Goal: Book appointment/travel/reservation

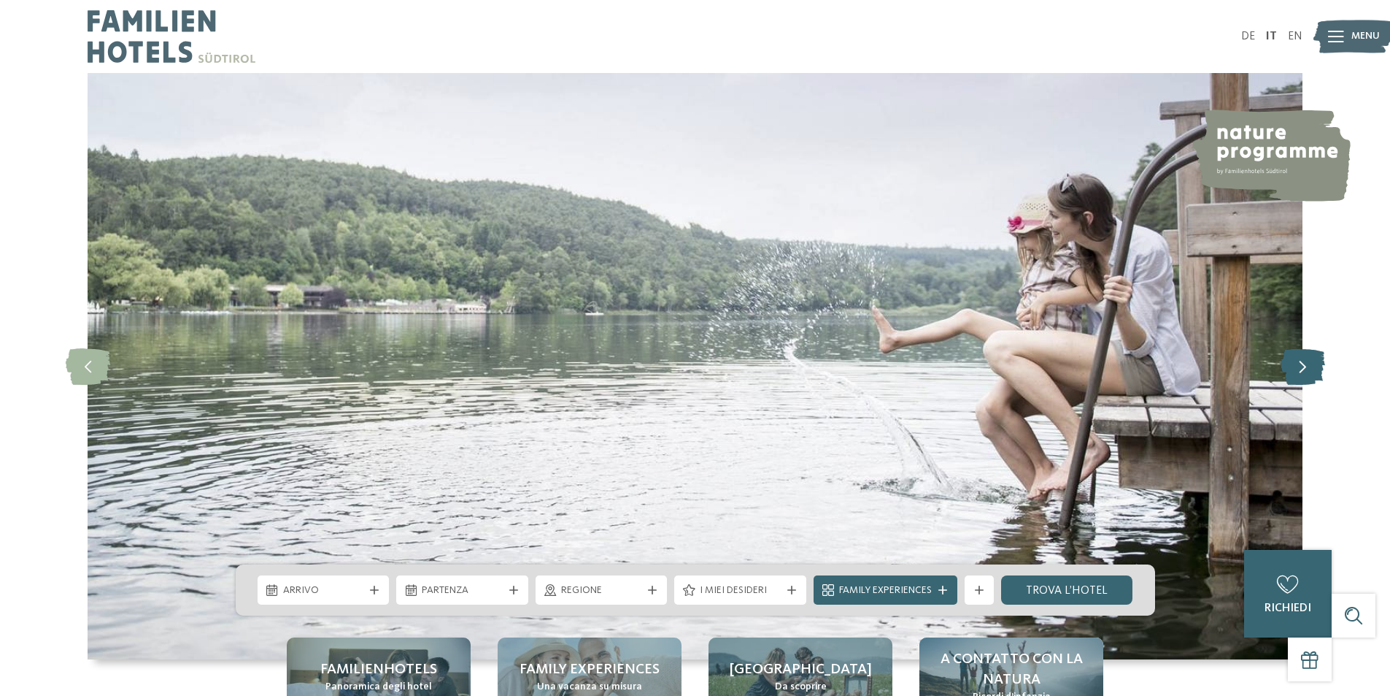
click at [1301, 366] on icon at bounding box center [1303, 366] width 45 height 36
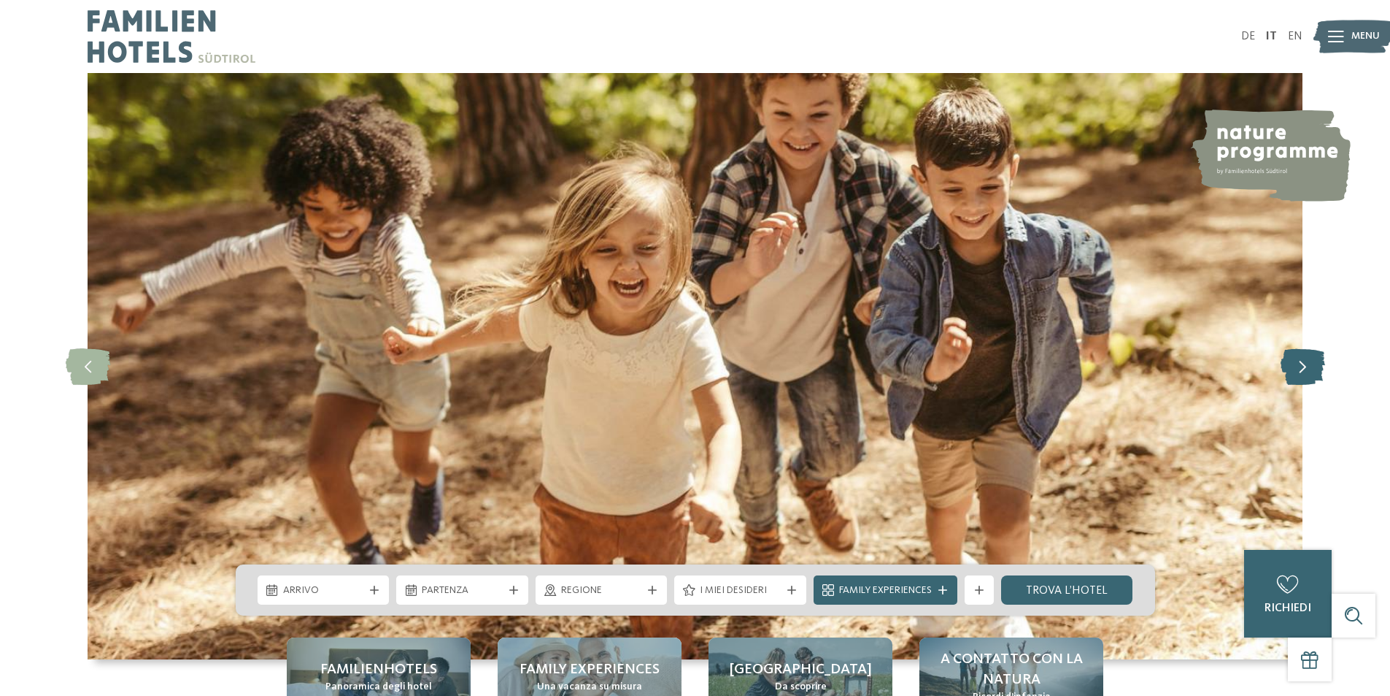
click at [1300, 366] on icon at bounding box center [1303, 366] width 45 height 36
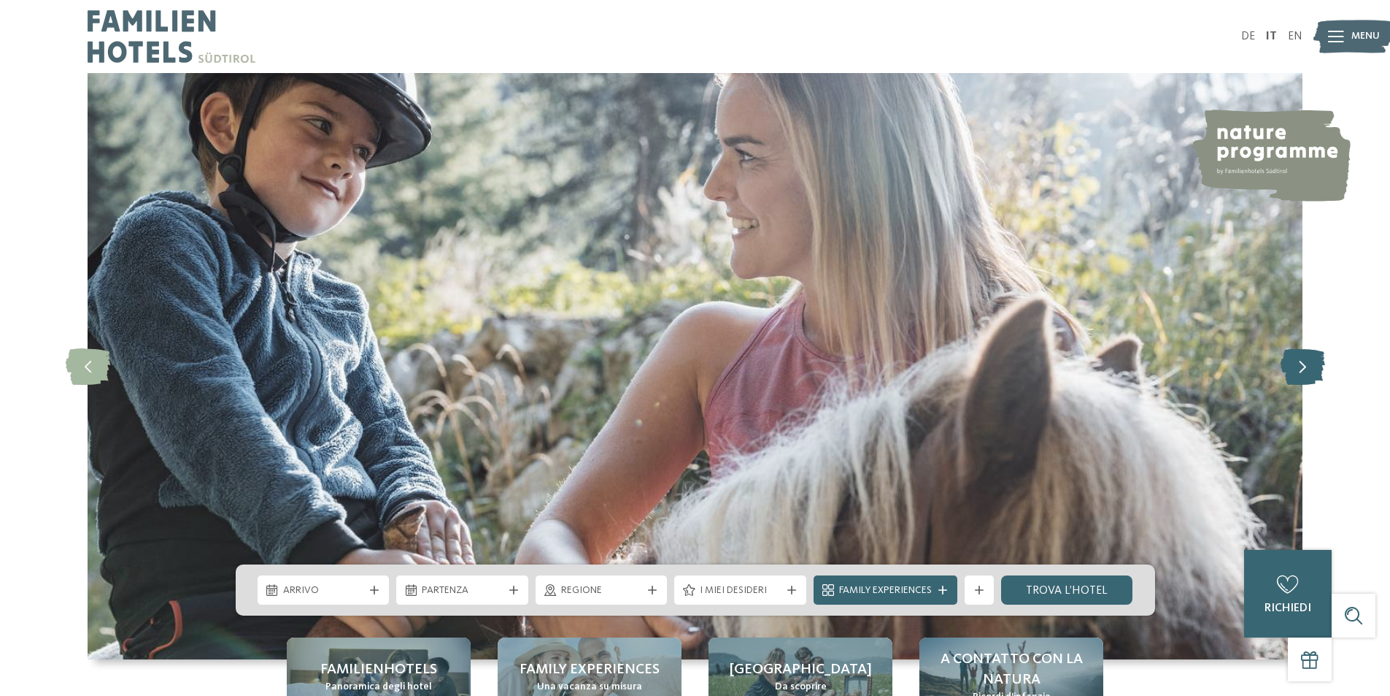
click at [1300, 366] on icon at bounding box center [1303, 366] width 45 height 36
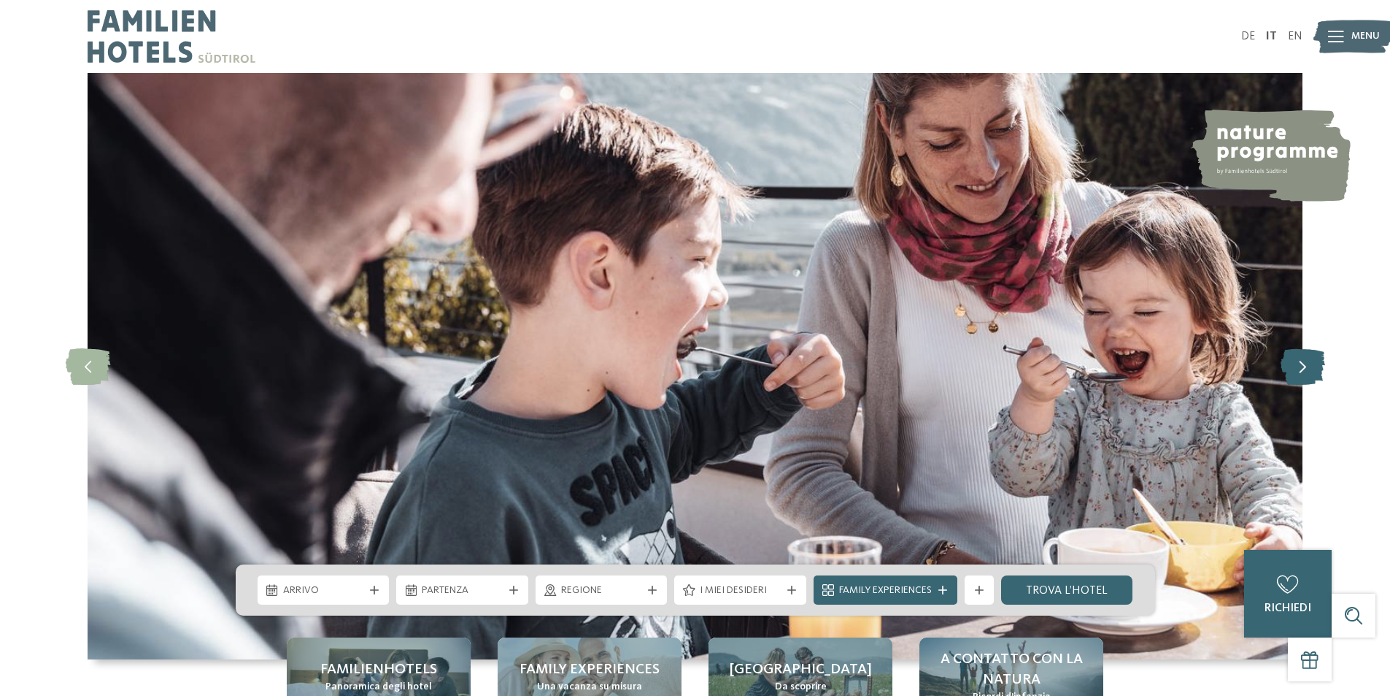
click at [1300, 366] on icon at bounding box center [1303, 366] width 45 height 36
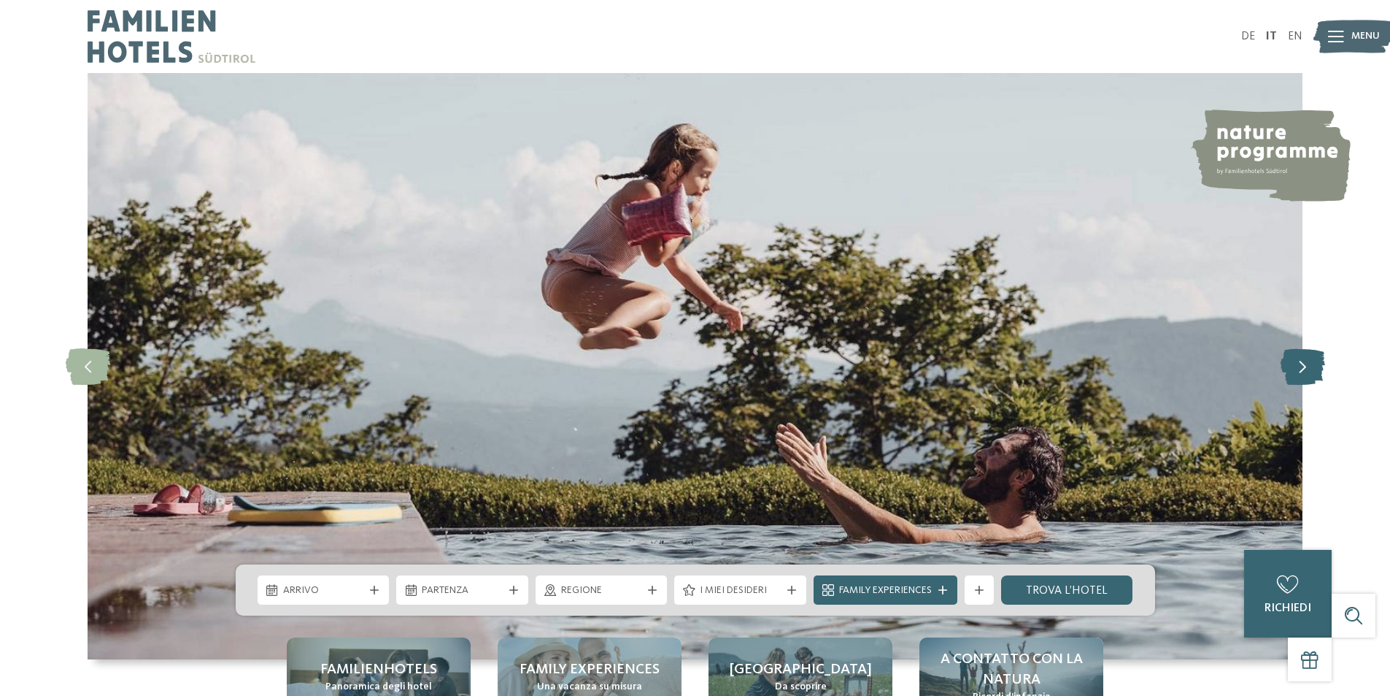
click at [1300, 366] on icon at bounding box center [1303, 366] width 45 height 36
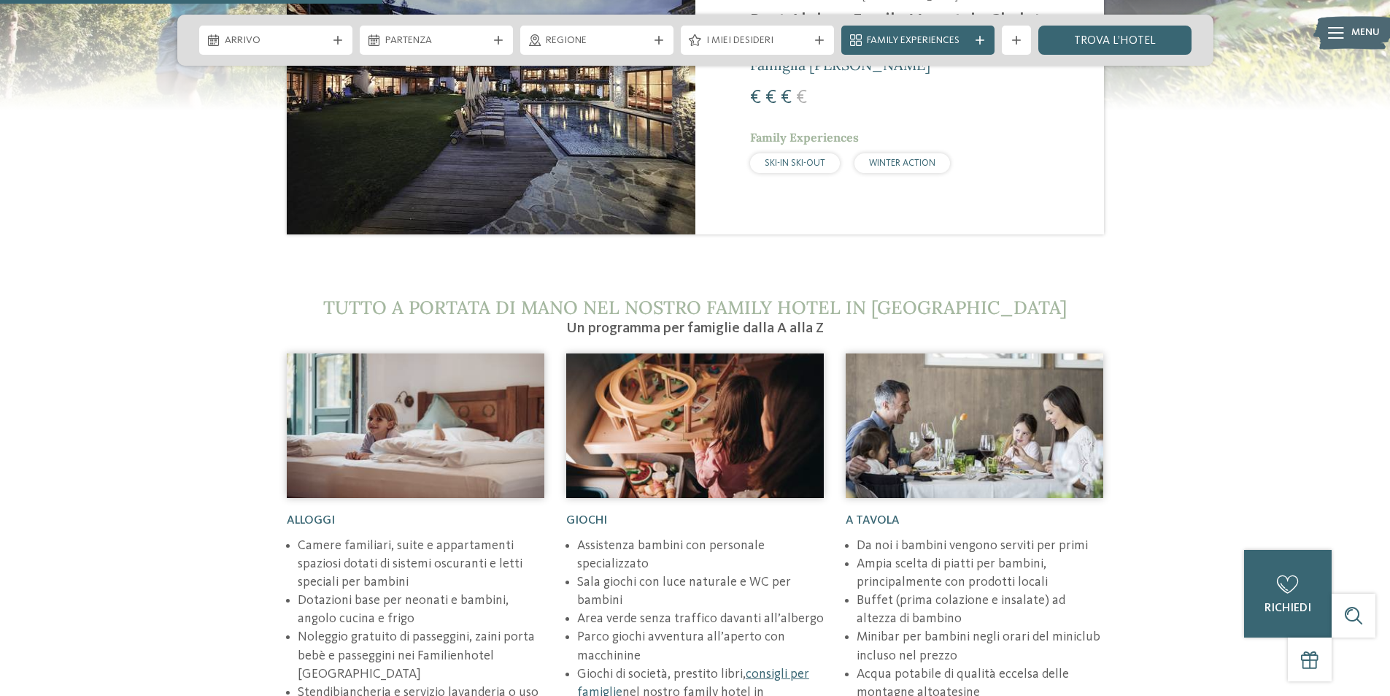
scroll to position [1971, 0]
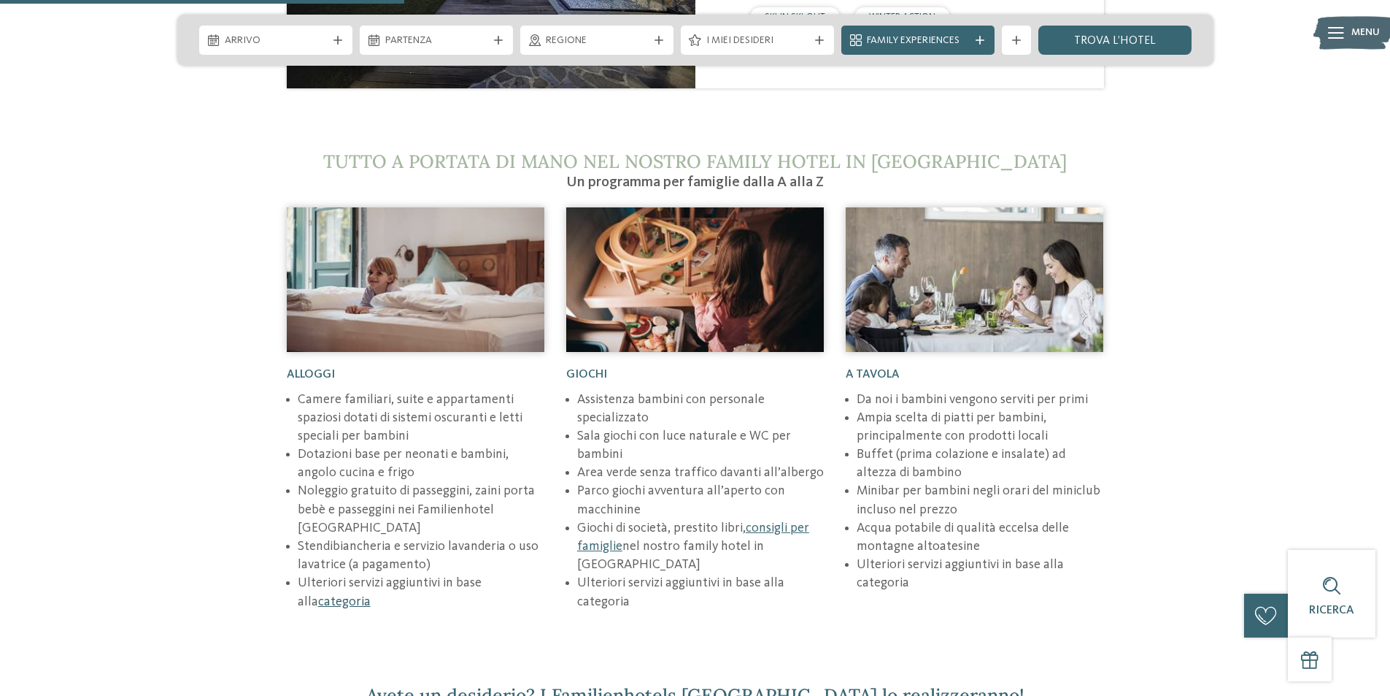
click at [339, 595] on link "categoria" at bounding box center [344, 601] width 53 height 13
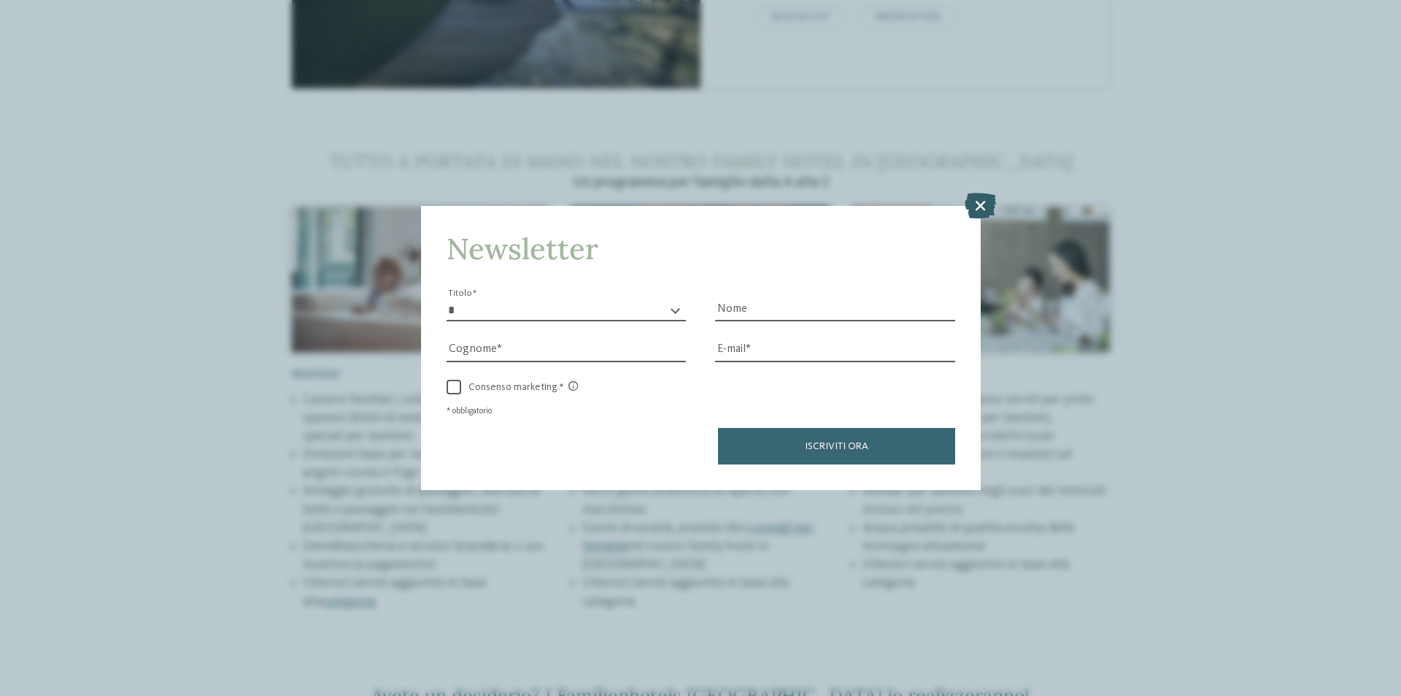
click at [982, 201] on icon at bounding box center [980, 206] width 31 height 26
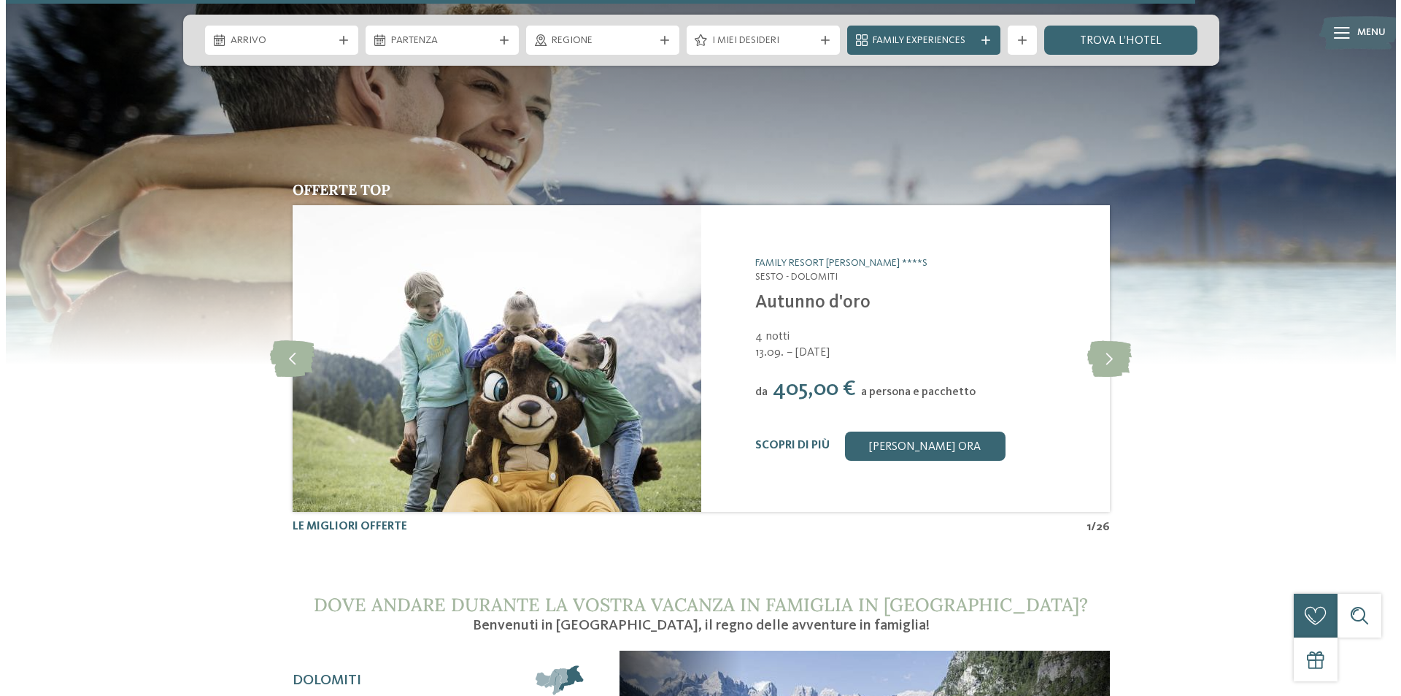
scroll to position [5839, 0]
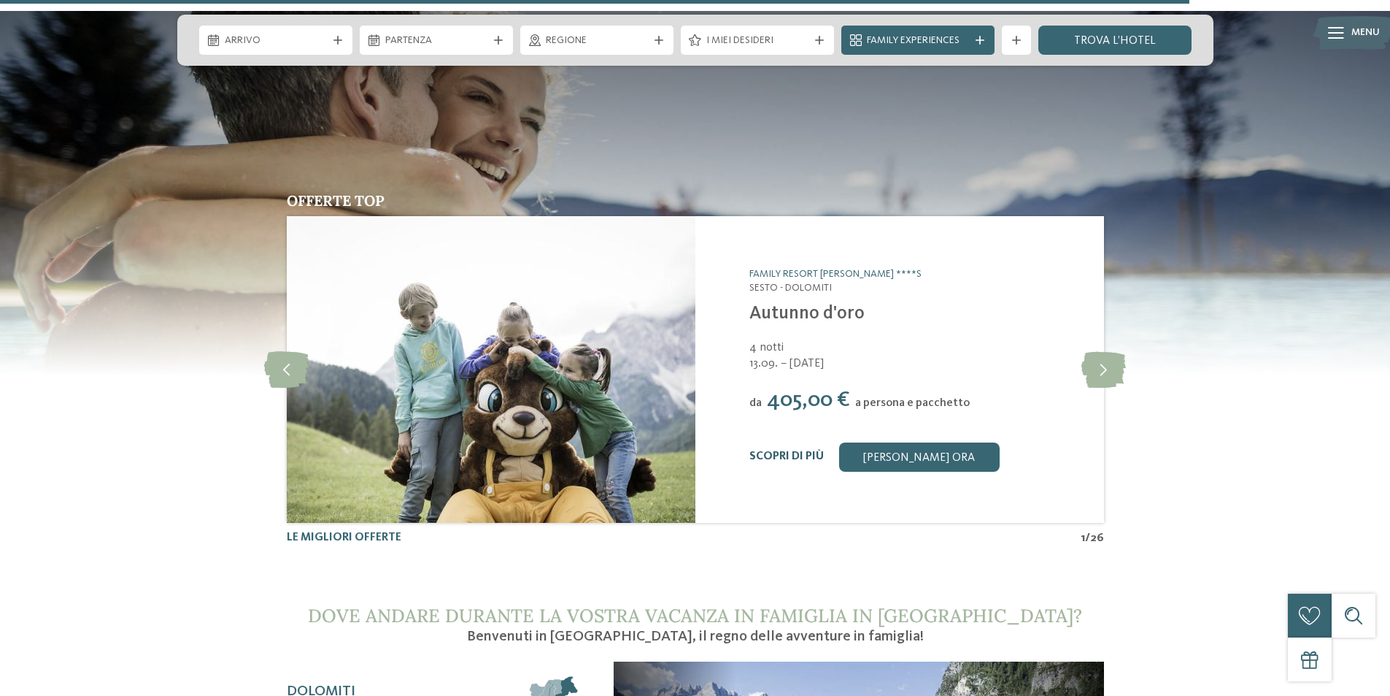
click at [787, 450] on link "Scopri di più" at bounding box center [787, 456] width 74 height 12
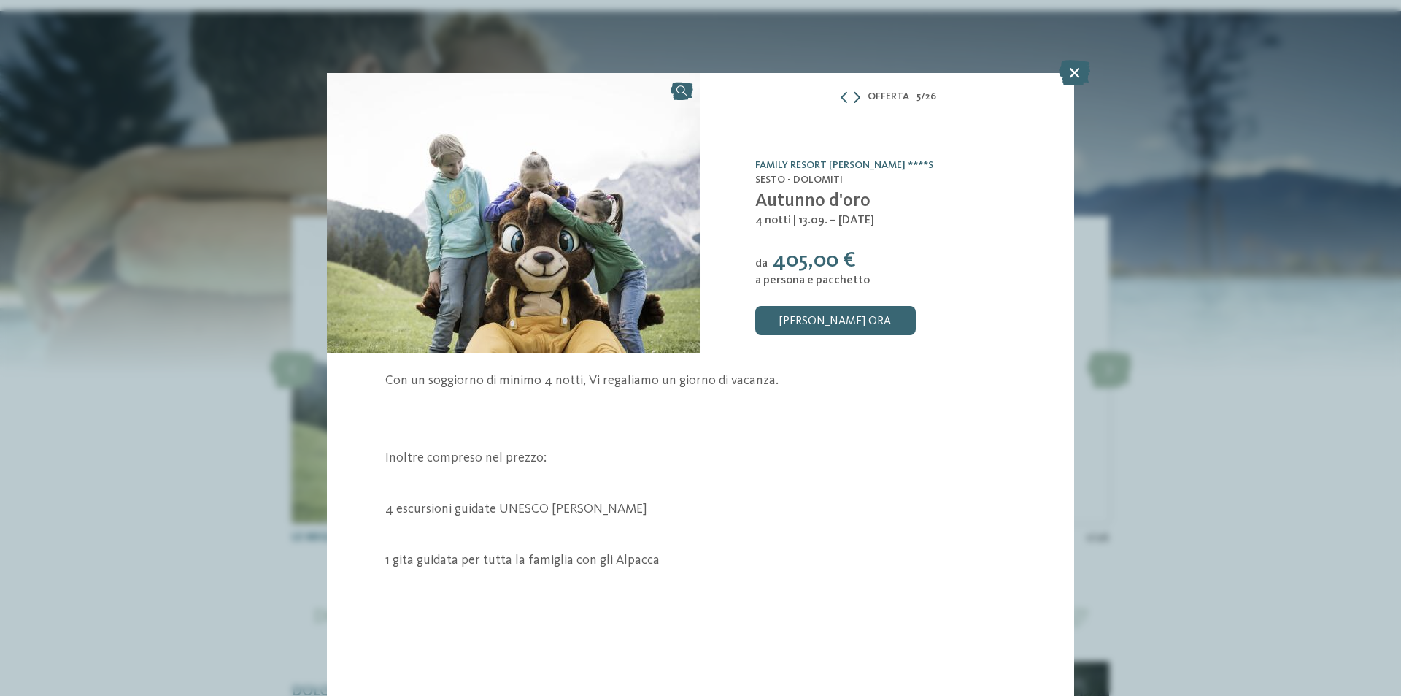
click at [858, 96] on icon at bounding box center [857, 97] width 7 height 12
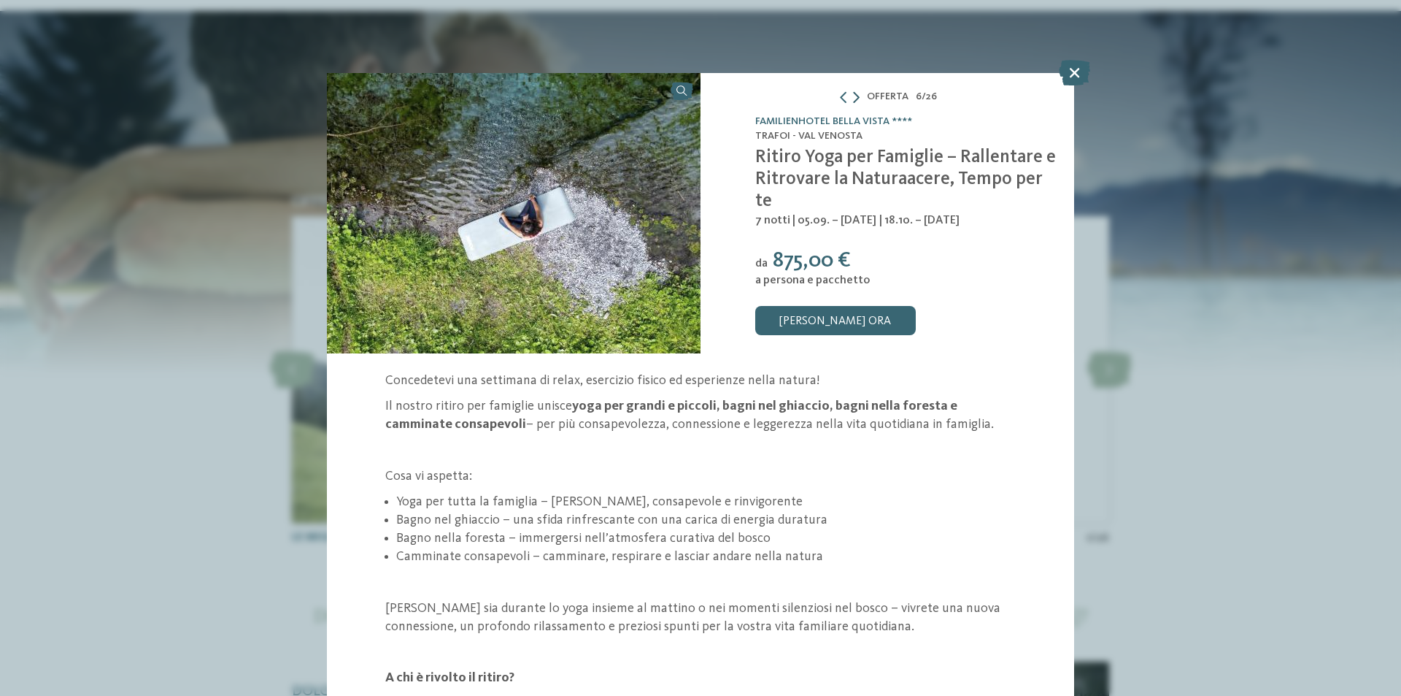
click at [858, 96] on div "Offerta 6 / 26" at bounding box center [888, 97] width 374 height 18
click at [853, 94] on icon at bounding box center [856, 97] width 7 height 12
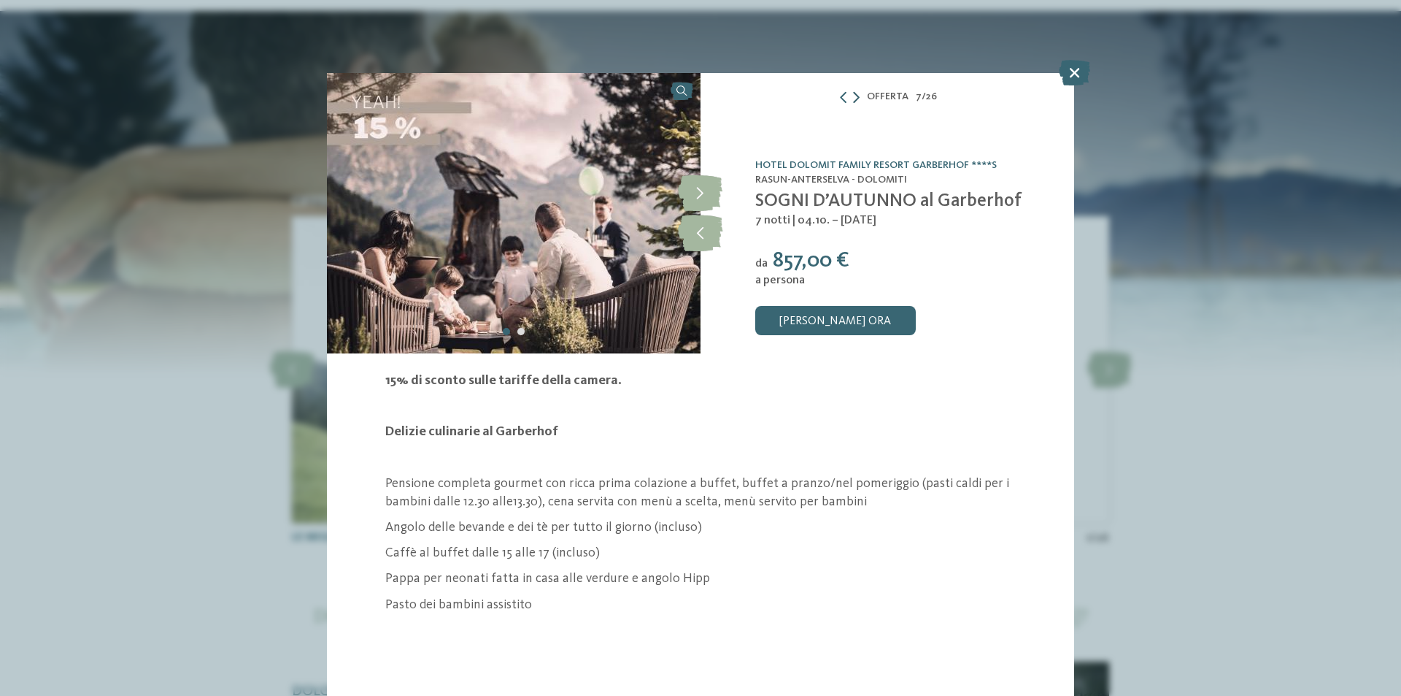
click at [853, 94] on icon at bounding box center [856, 97] width 7 height 12
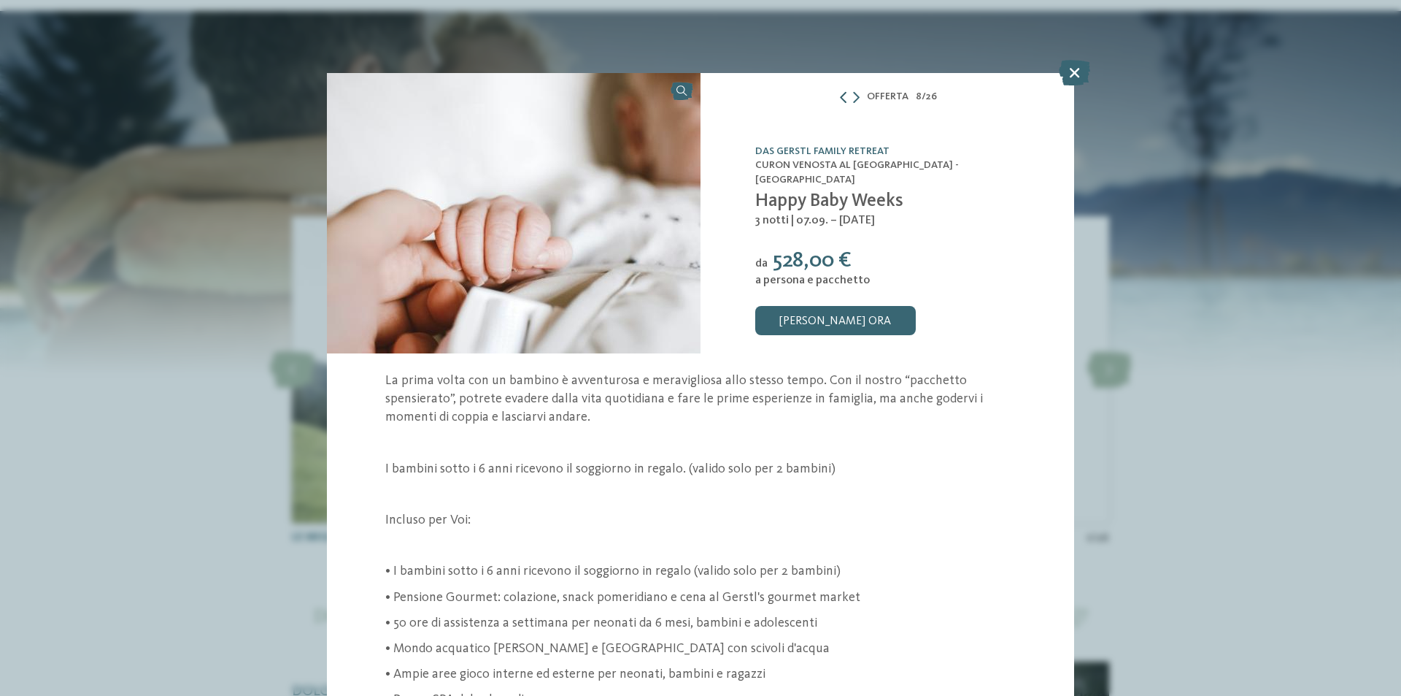
click at [838, 93] on icon at bounding box center [844, 97] width 12 height 12
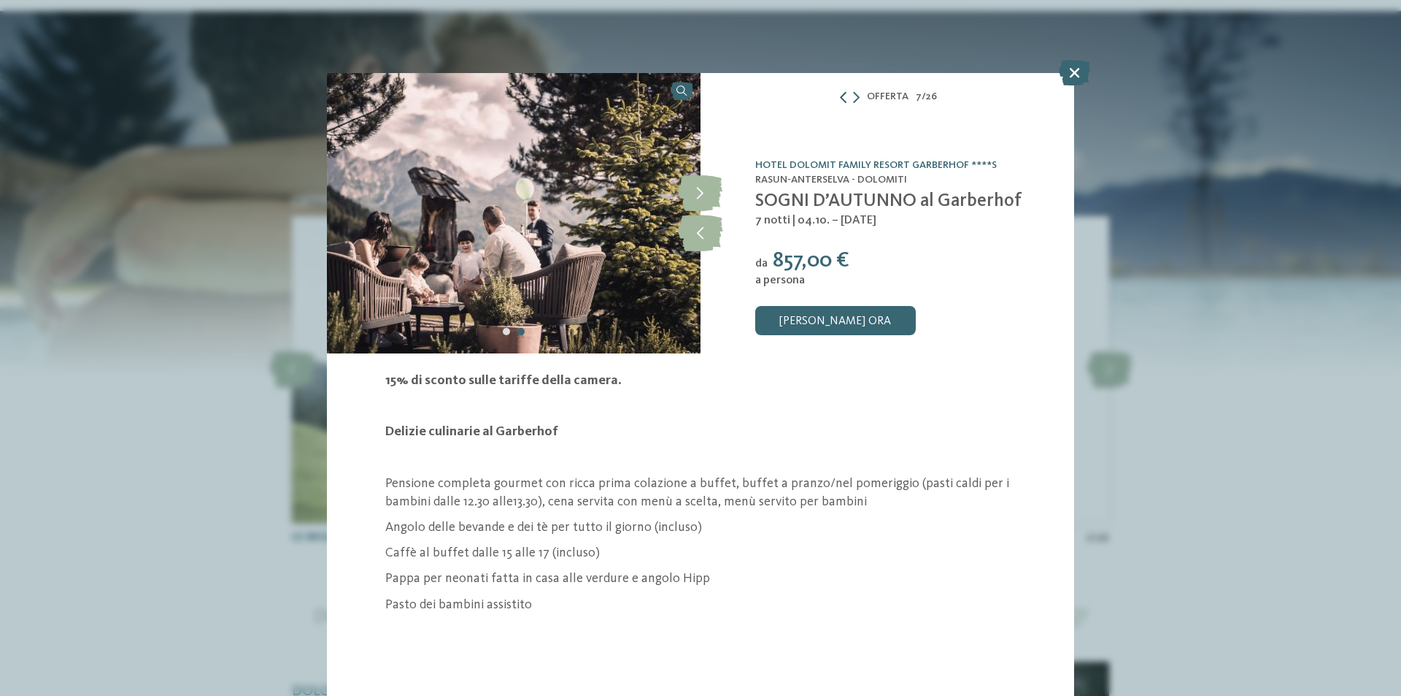
click at [838, 99] on icon at bounding box center [844, 97] width 12 height 12
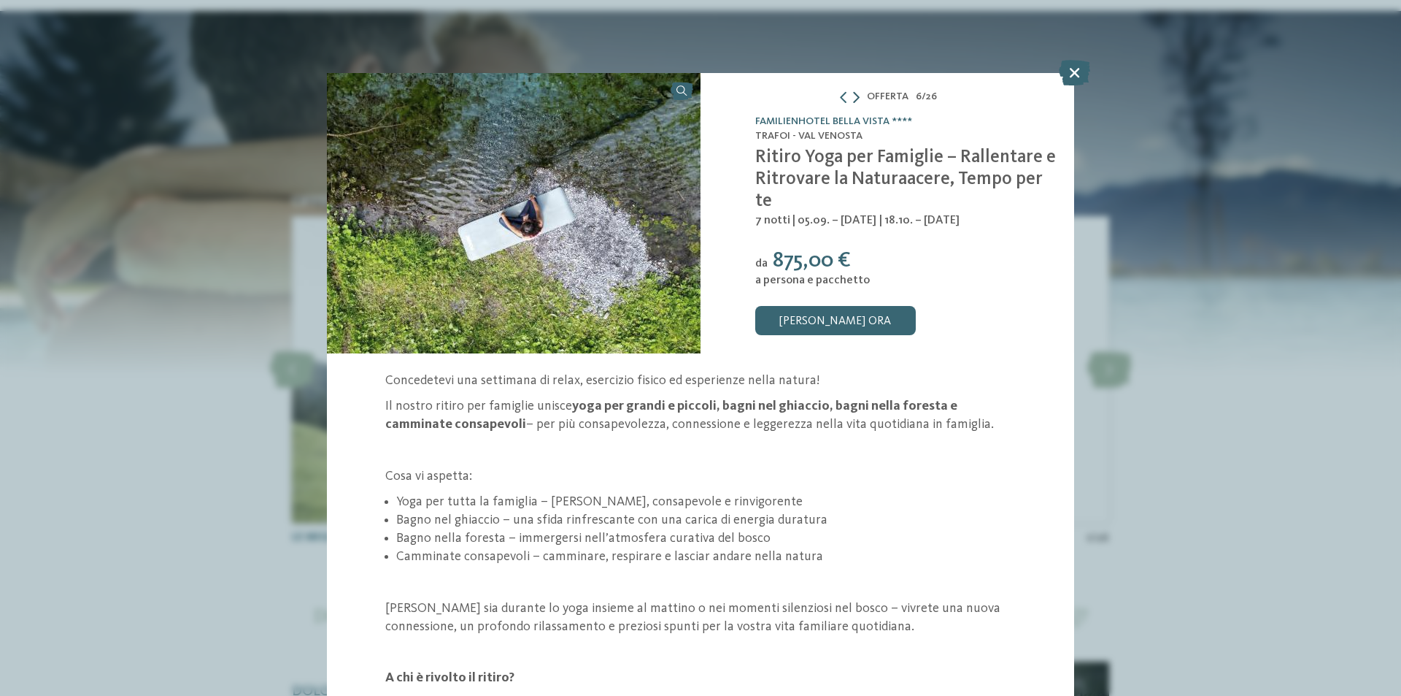
click at [853, 99] on icon at bounding box center [856, 97] width 7 height 12
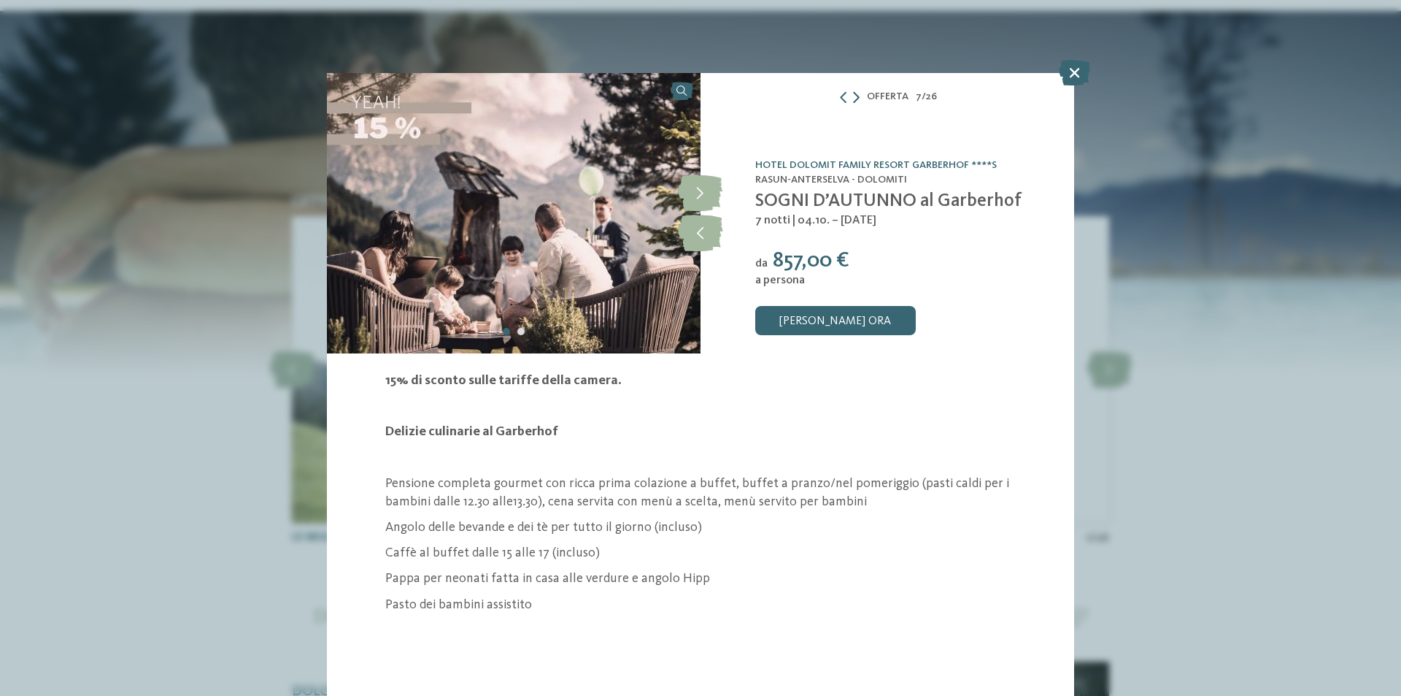
click at [853, 99] on icon at bounding box center [856, 97] width 7 height 12
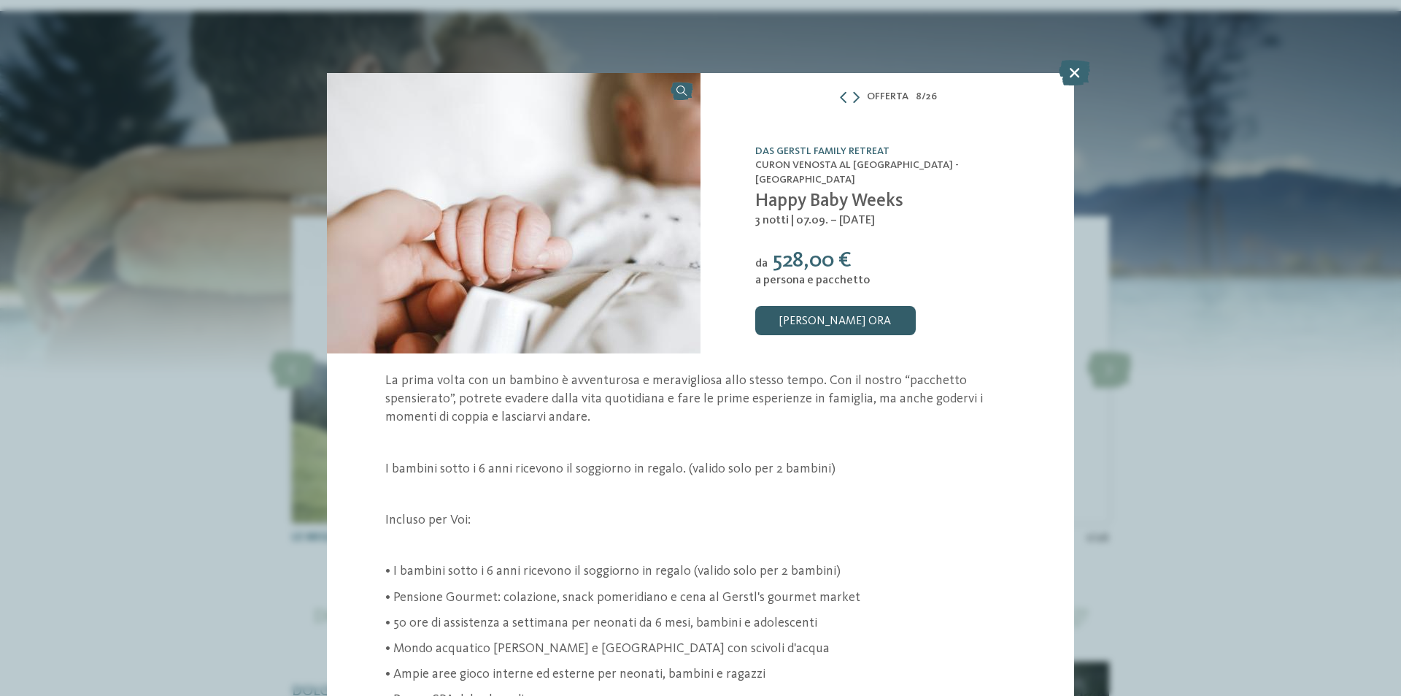
click at [807, 316] on link "[PERSON_NAME] ora" at bounding box center [835, 320] width 161 height 29
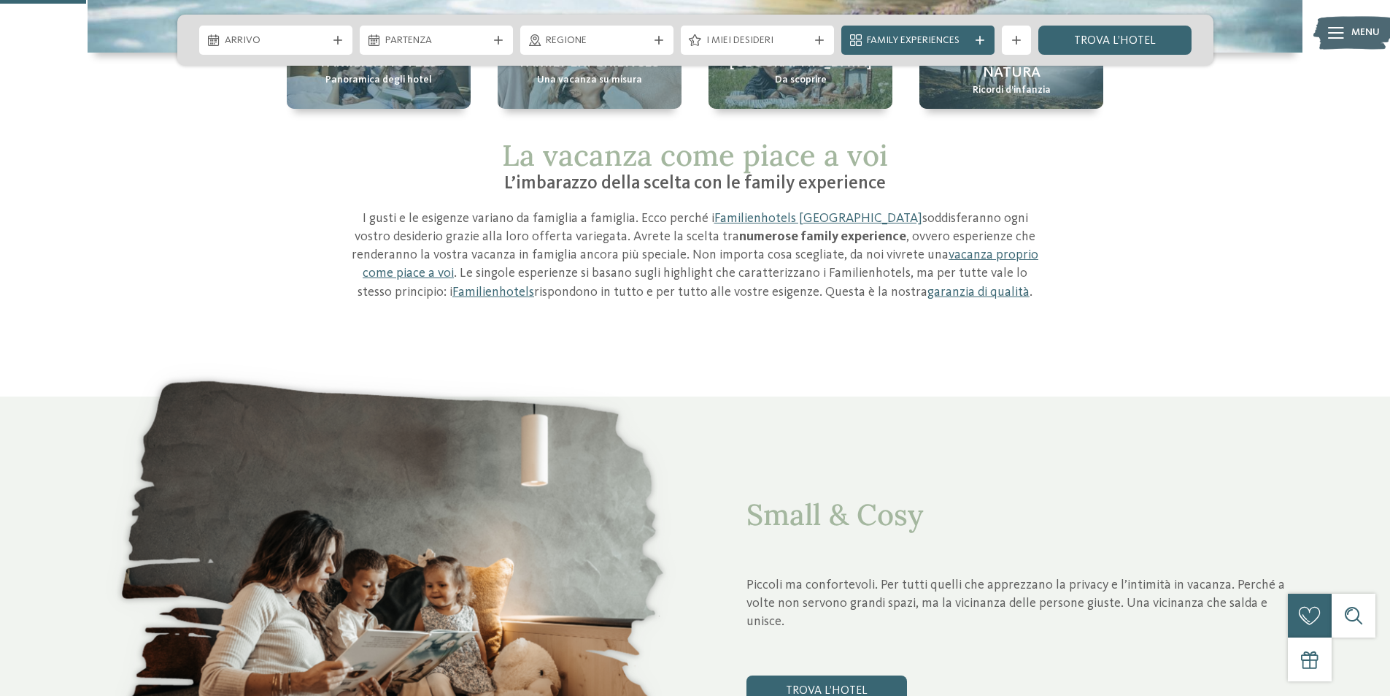
scroll to position [803, 0]
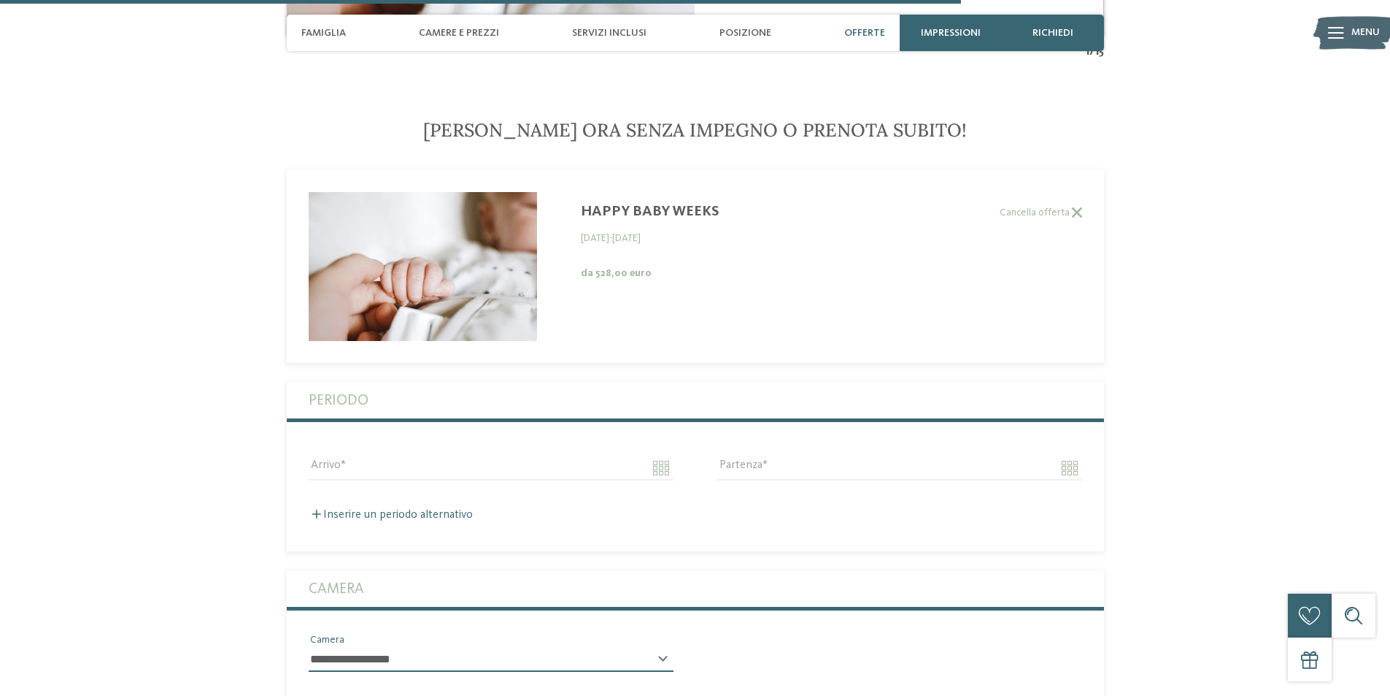
scroll to position [3605, 0]
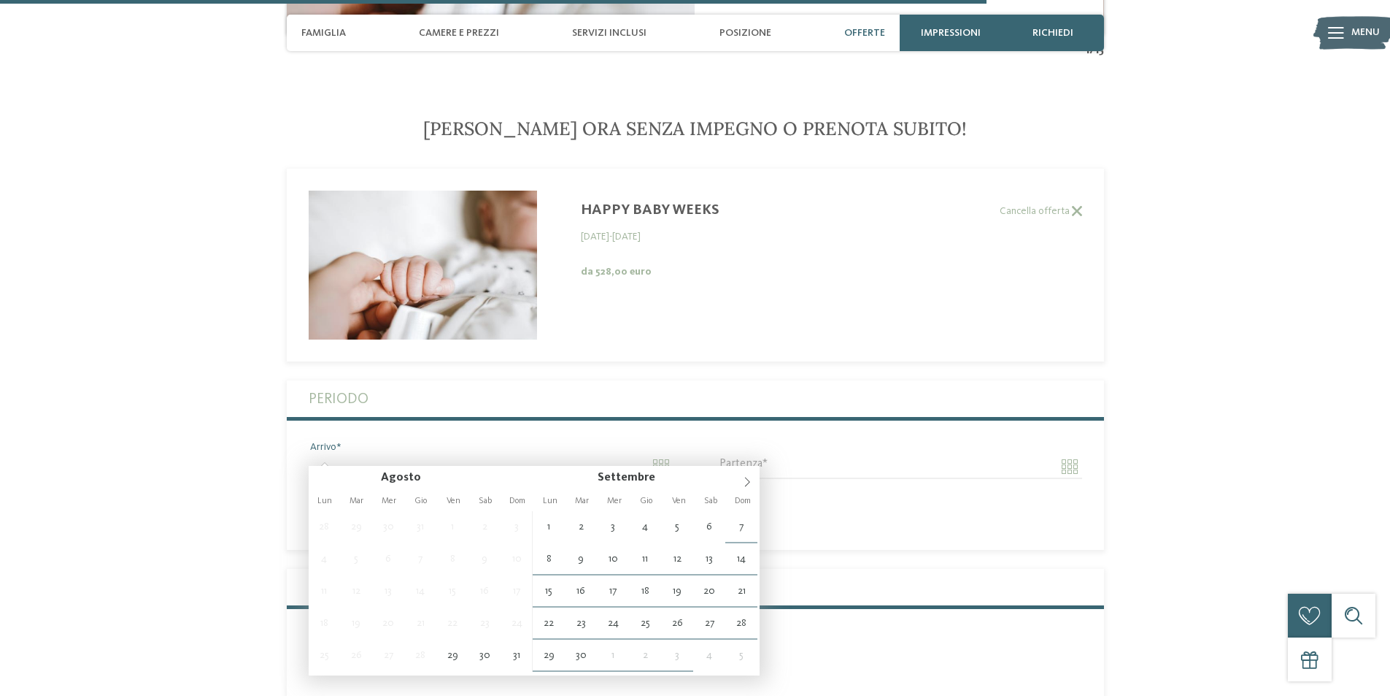
click at [334, 454] on input "Arrivo" at bounding box center [491, 466] width 365 height 25
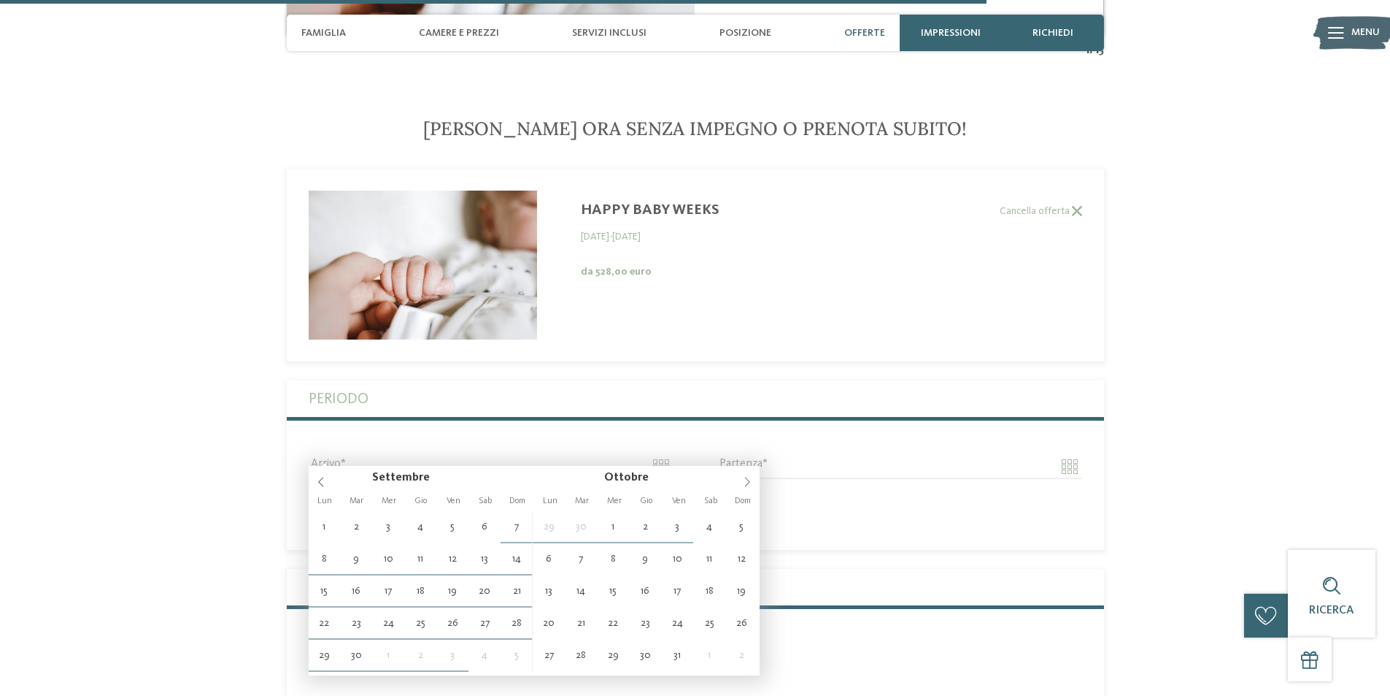
click at [747, 488] on span at bounding box center [747, 478] width 25 height 25
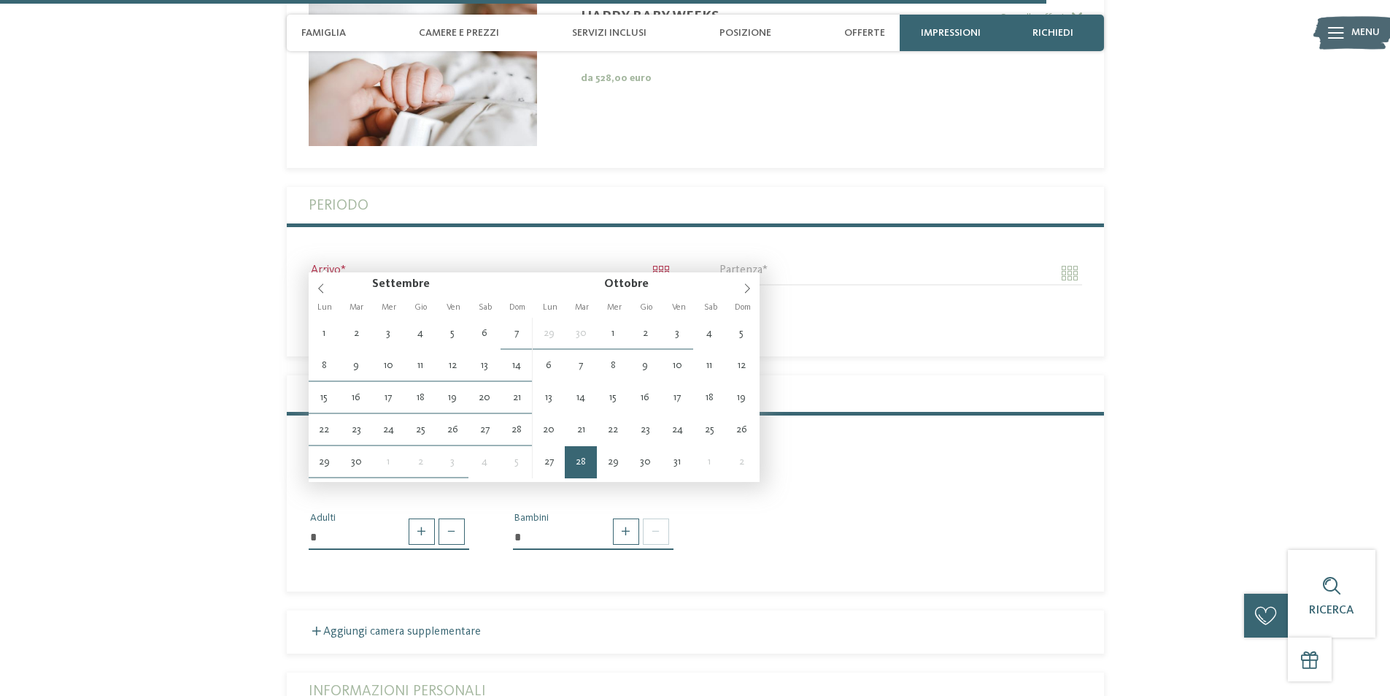
scroll to position [3824, 0]
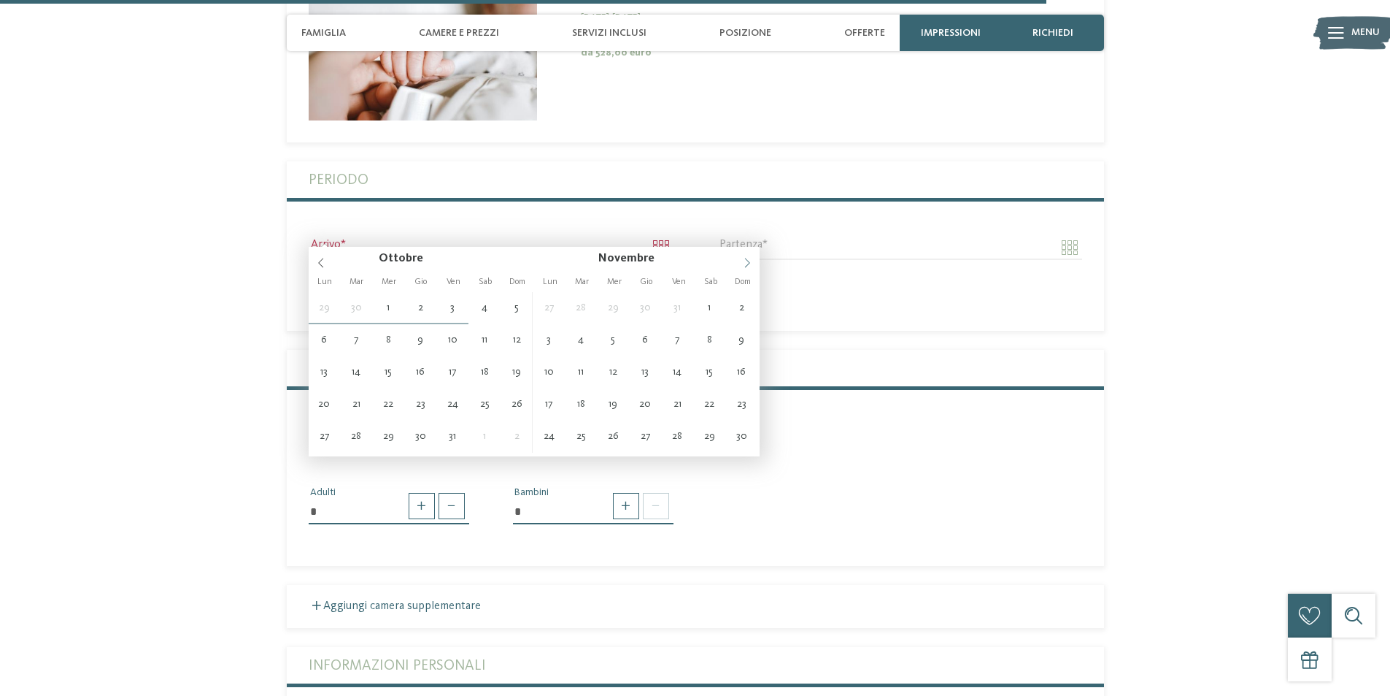
click at [748, 261] on icon at bounding box center [747, 263] width 10 height 10
click at [750, 266] on icon at bounding box center [747, 263] width 10 height 10
type input "**********"
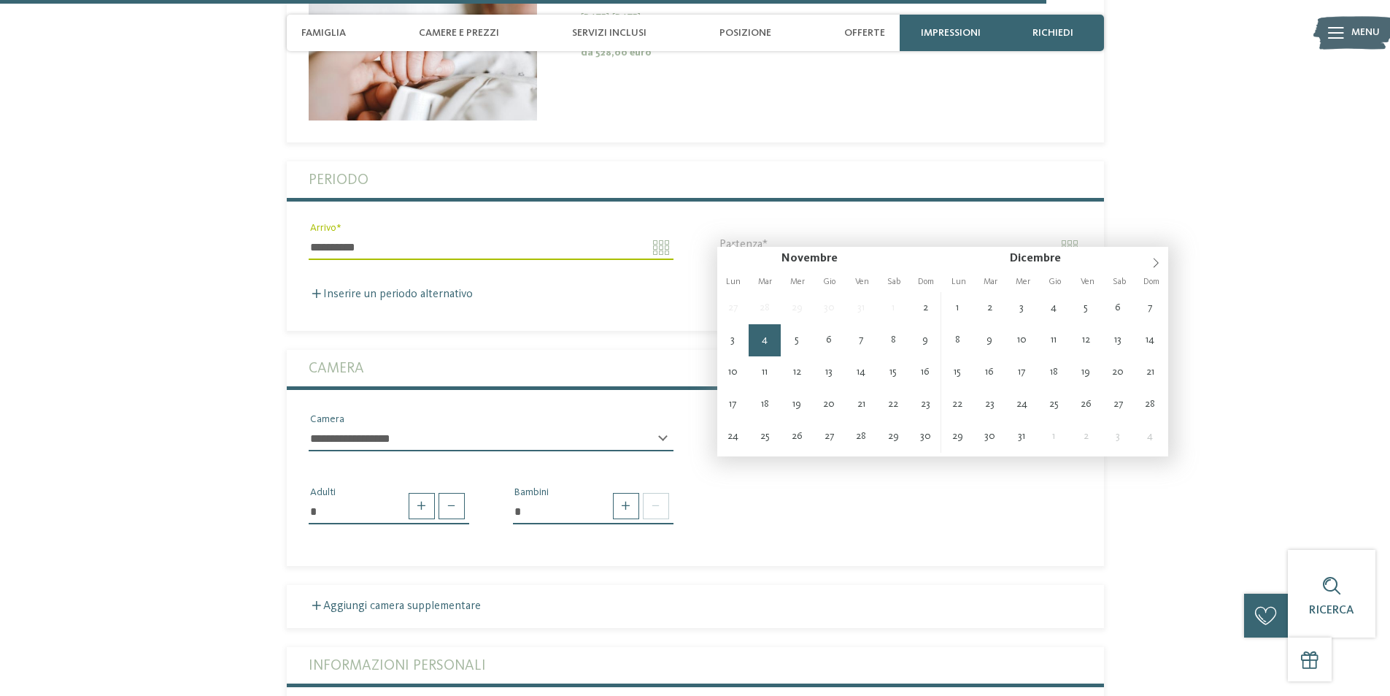
type input "**********"
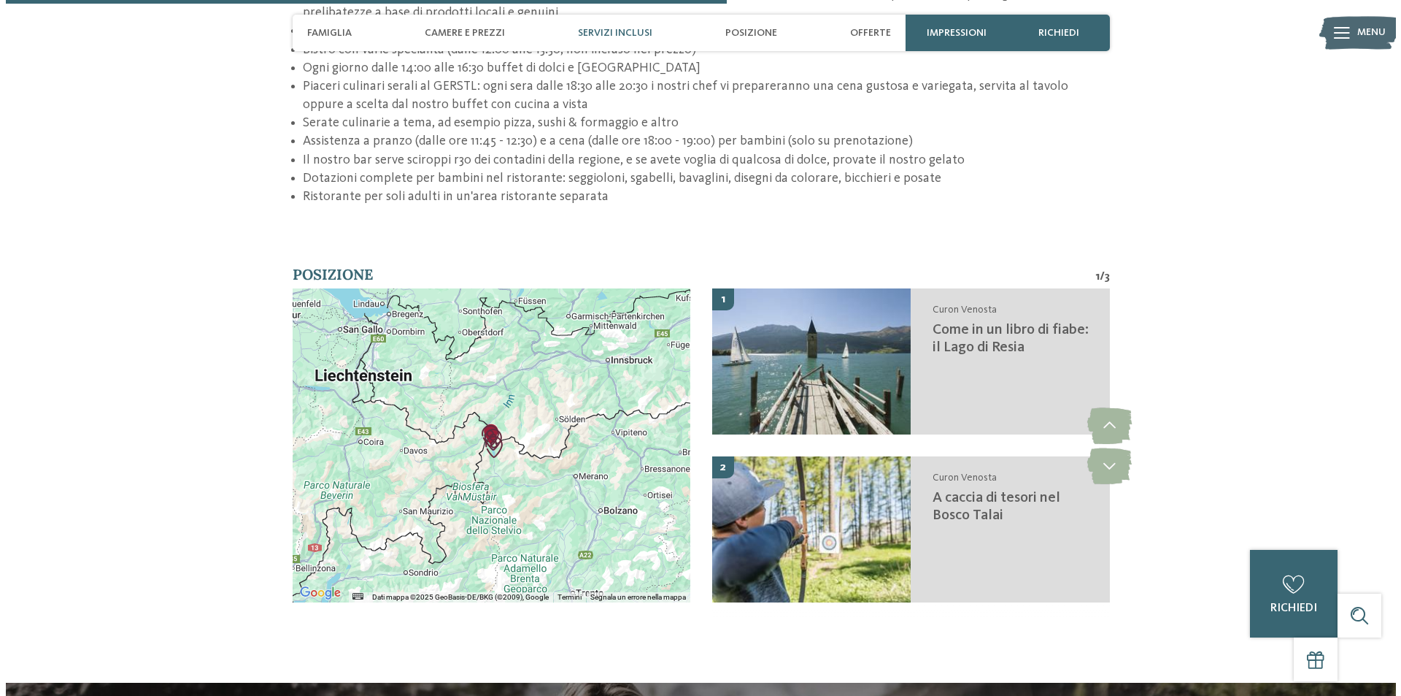
scroll to position [2145, 0]
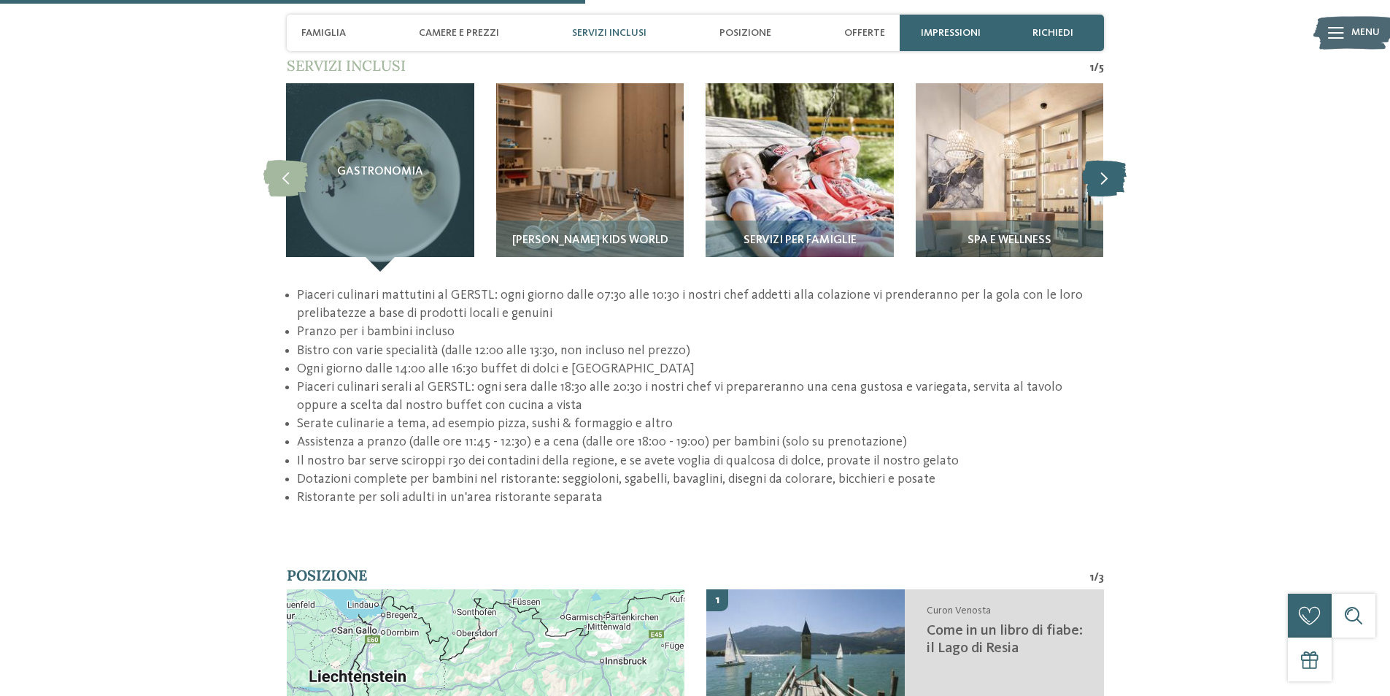
click at [1103, 171] on icon at bounding box center [1104, 177] width 45 height 36
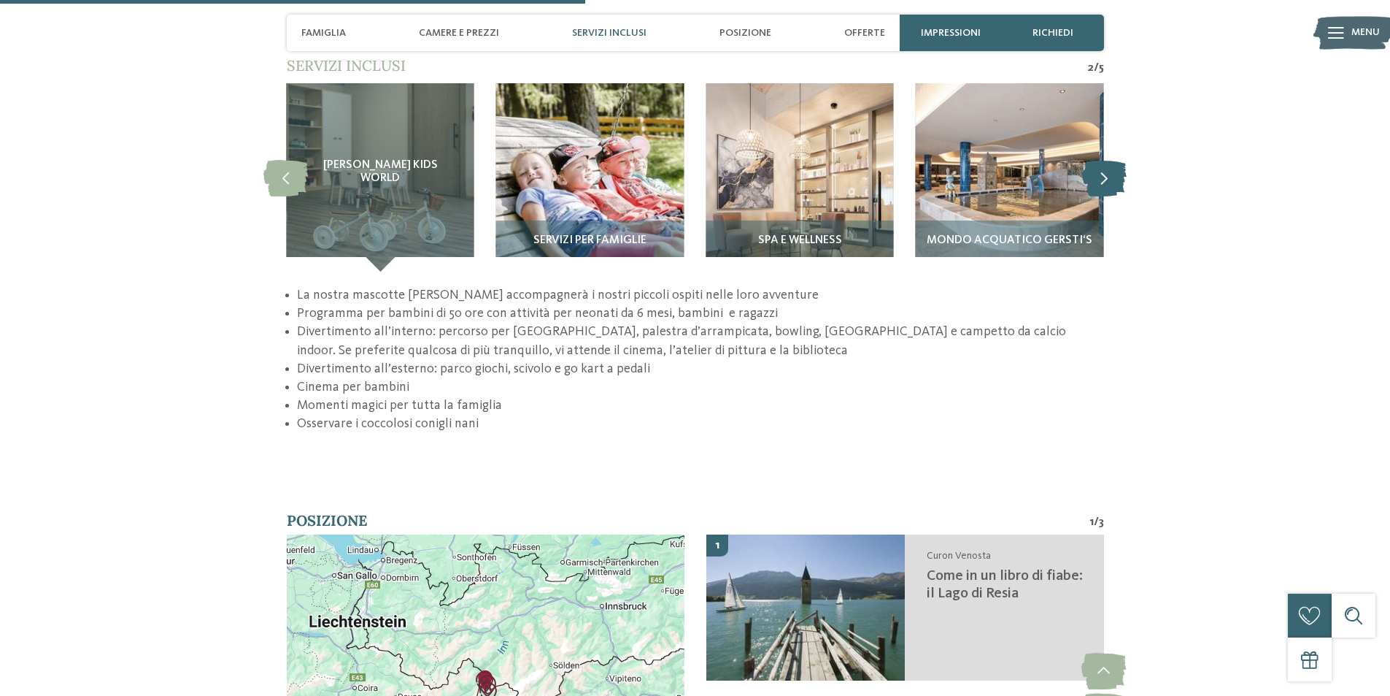
click at [1103, 171] on icon at bounding box center [1104, 177] width 45 height 36
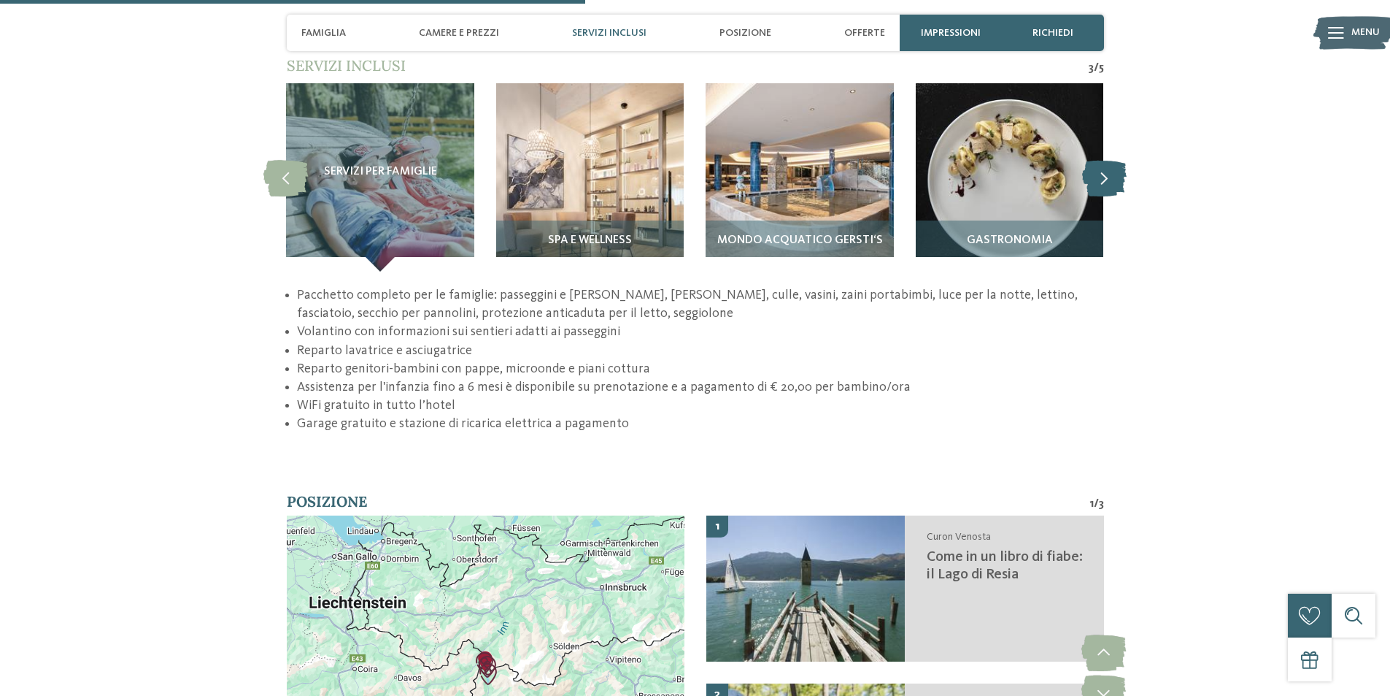
click at [1103, 171] on icon at bounding box center [1104, 177] width 45 height 36
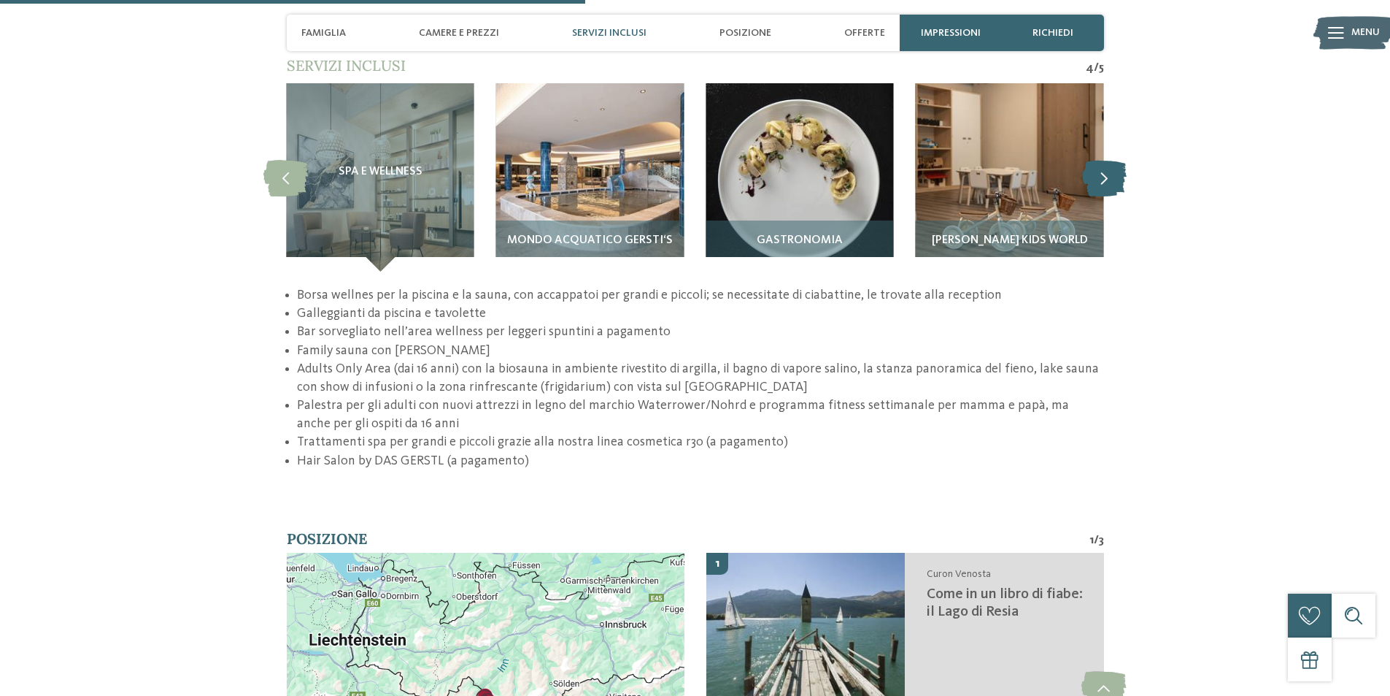
click at [1103, 171] on icon at bounding box center [1104, 177] width 45 height 36
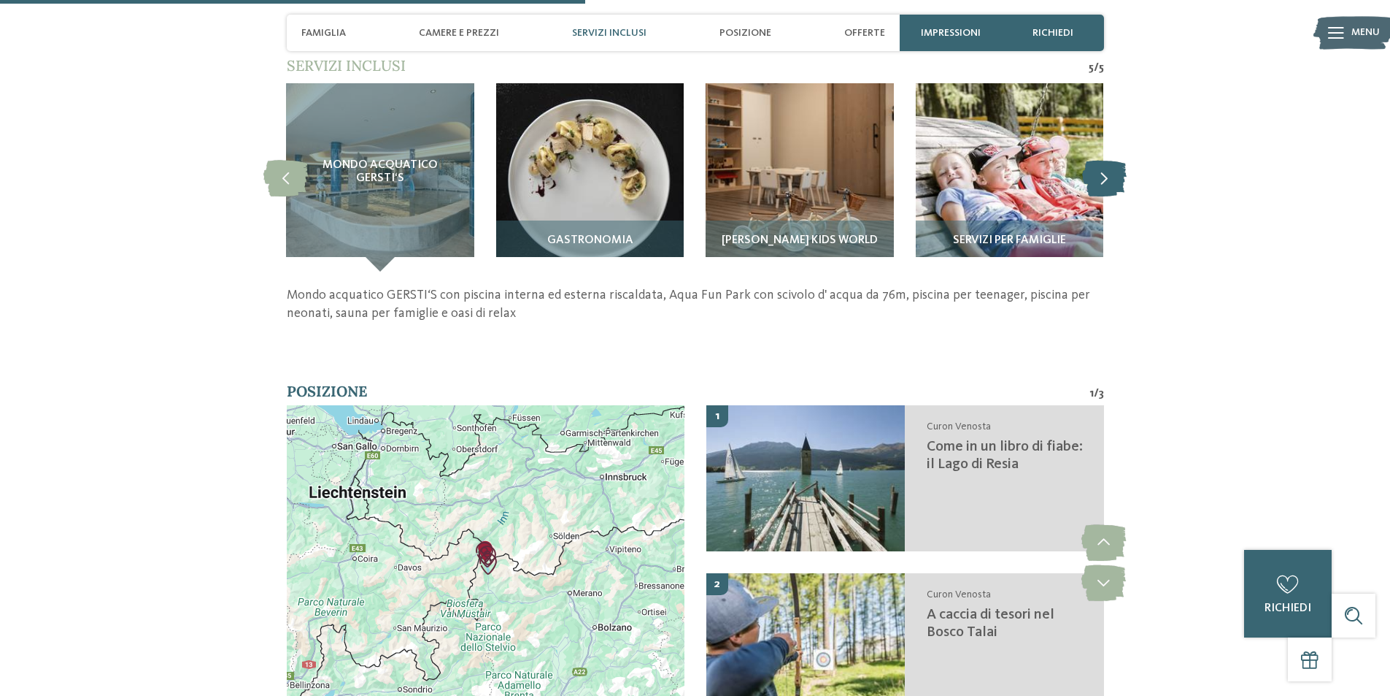
click at [1103, 171] on icon at bounding box center [1104, 177] width 45 height 36
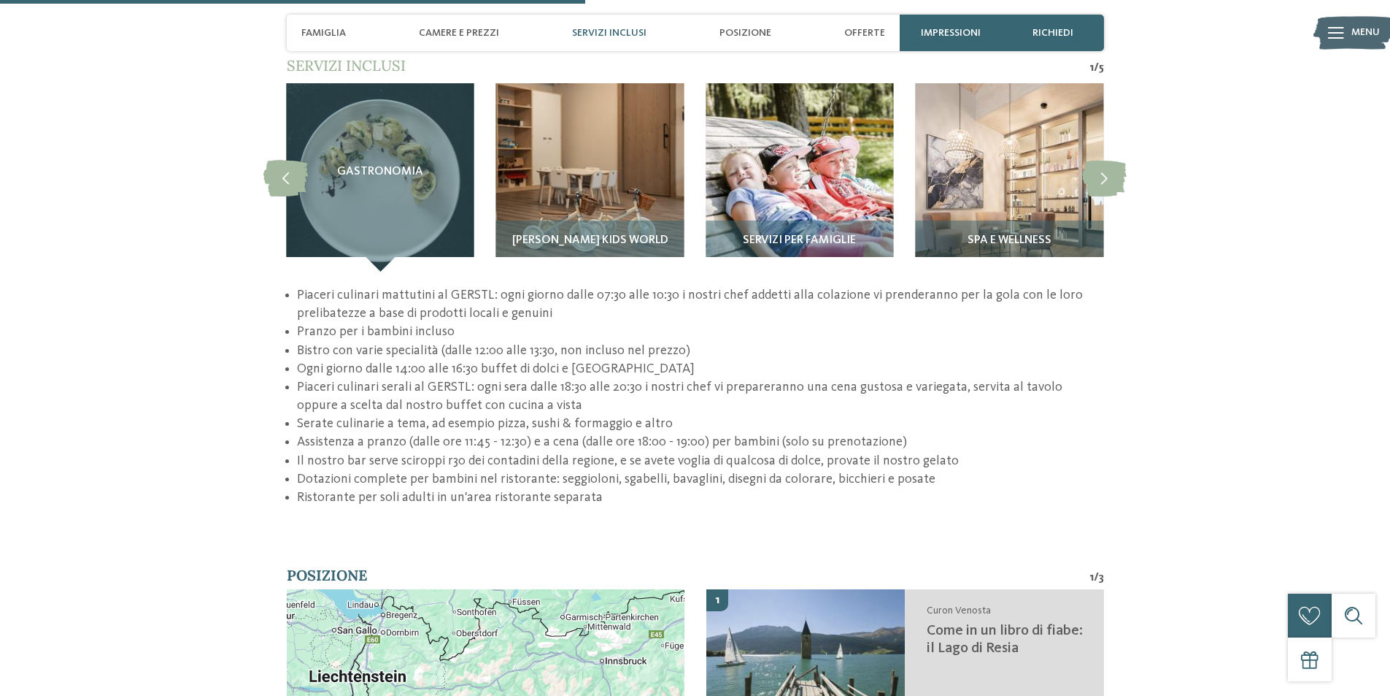
click at [1333, 30] on icon at bounding box center [1336, 33] width 16 height 12
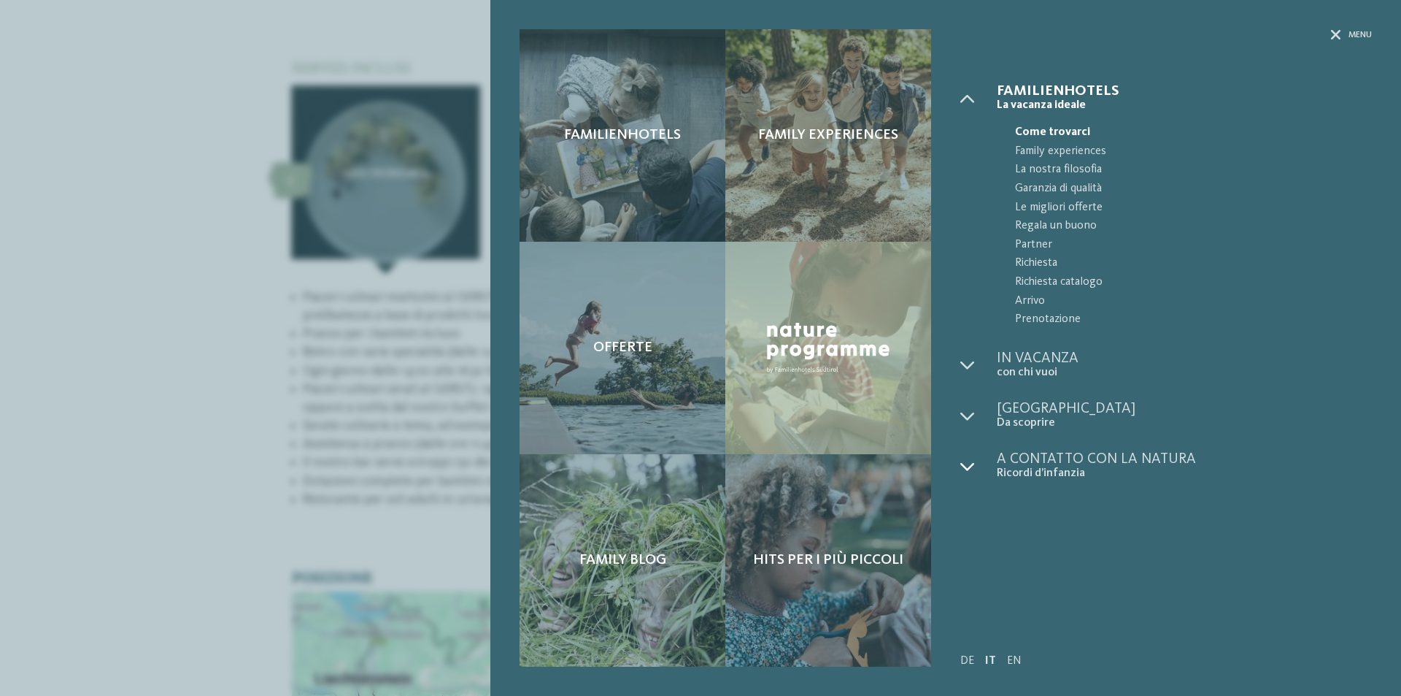
click at [969, 460] on icon at bounding box center [968, 466] width 15 height 15
